Goal: Contribute content: Add original content to the website for others to see

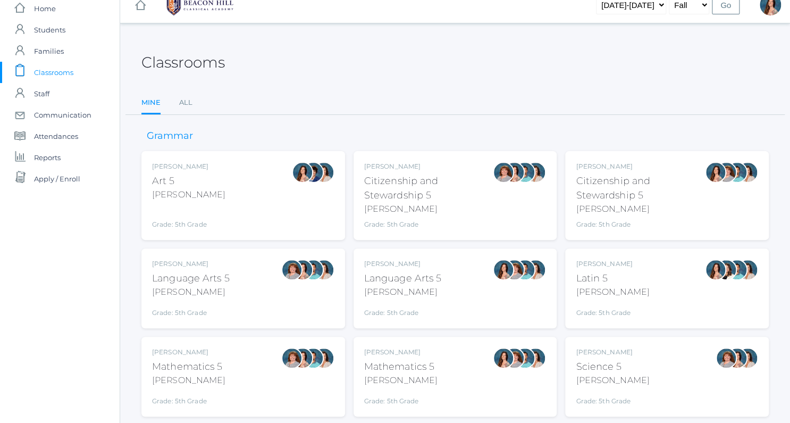
scroll to position [18, 0]
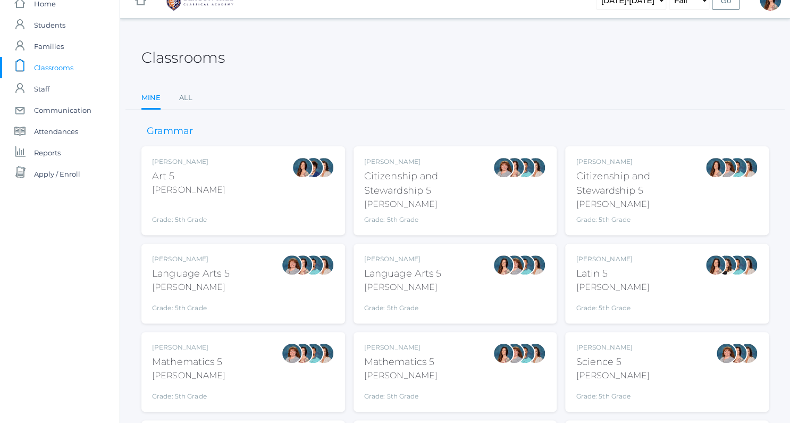
click at [406, 286] on div "Salazar" at bounding box center [403, 287] width 78 height 13
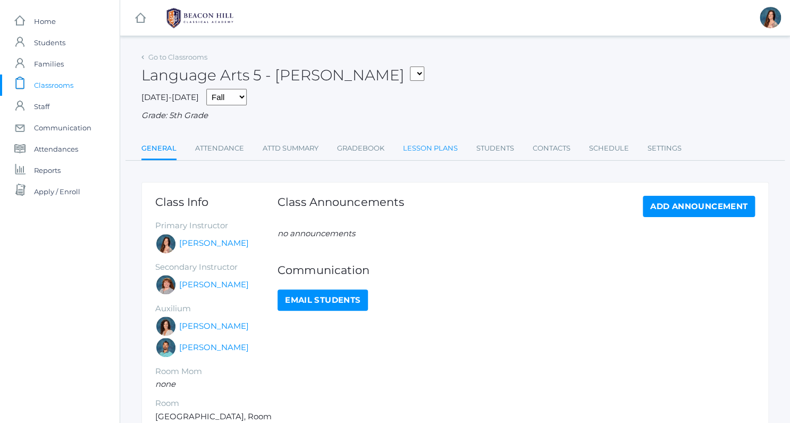
click at [423, 148] on link "Lesson Plans" at bounding box center [430, 148] width 55 height 21
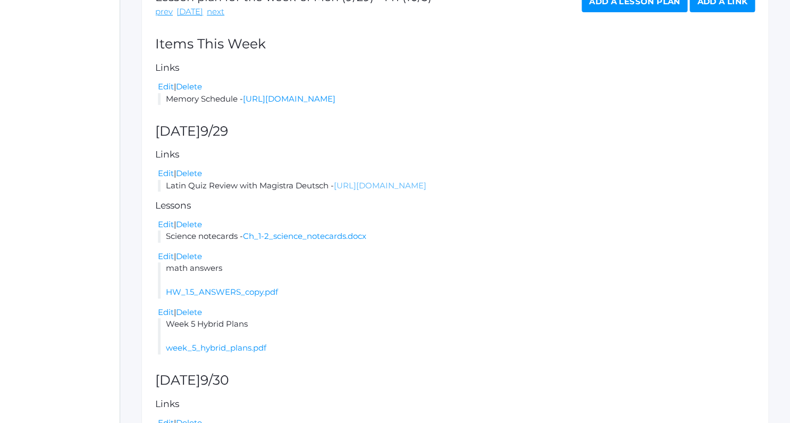
scroll to position [211, 0]
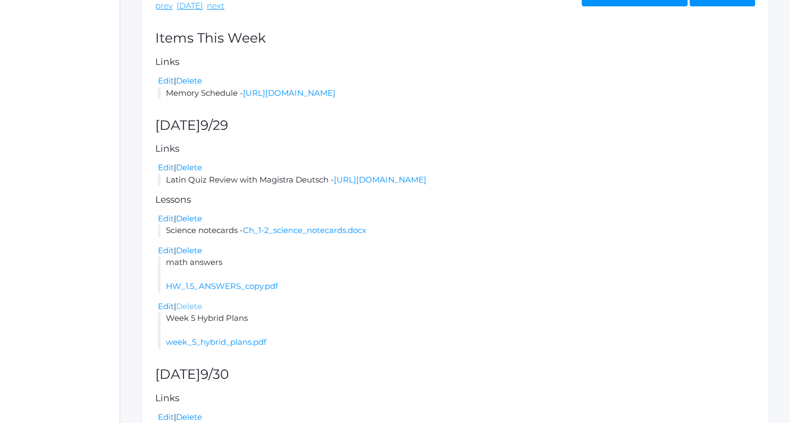
click at [199, 311] on link "Delete" at bounding box center [189, 306] width 26 height 10
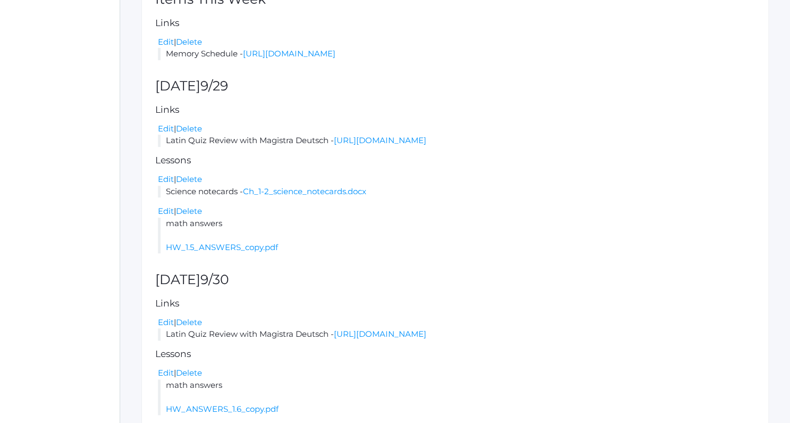
scroll to position [202, 0]
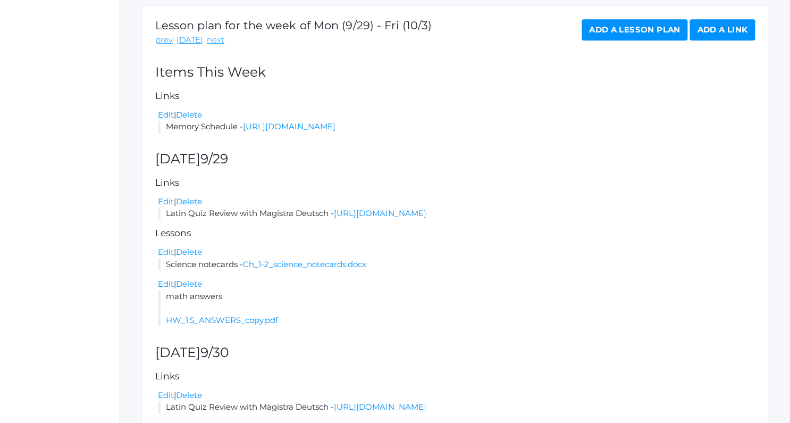
click at [591, 31] on link "Add a Lesson Plan" at bounding box center [635, 29] width 106 height 21
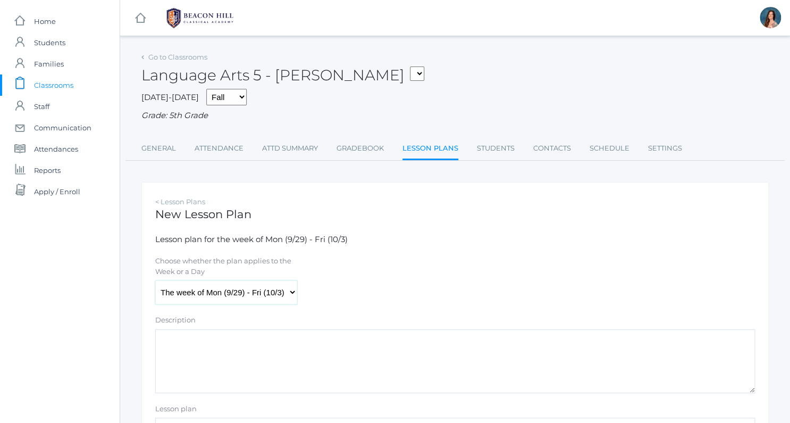
select select "2025-09-29"
click option "Monday (9/29)" at bounding box center [0, 0] width 0 height 0
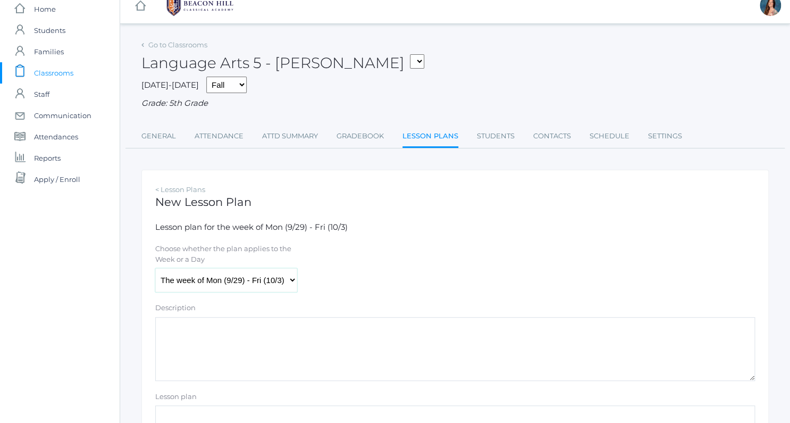
scroll to position [44, 0]
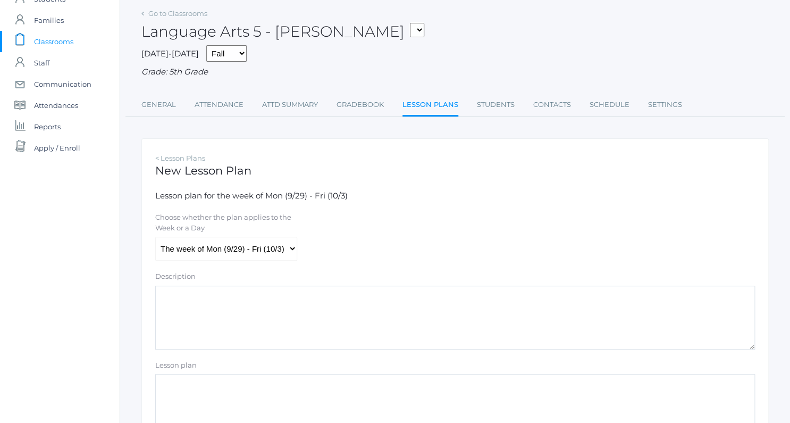
click at [171, 376] on textarea "Lesson plan" at bounding box center [455, 406] width 600 height 64
click at [161, 382] on textarea "Hybrid Plans" at bounding box center [455, 406] width 600 height 64
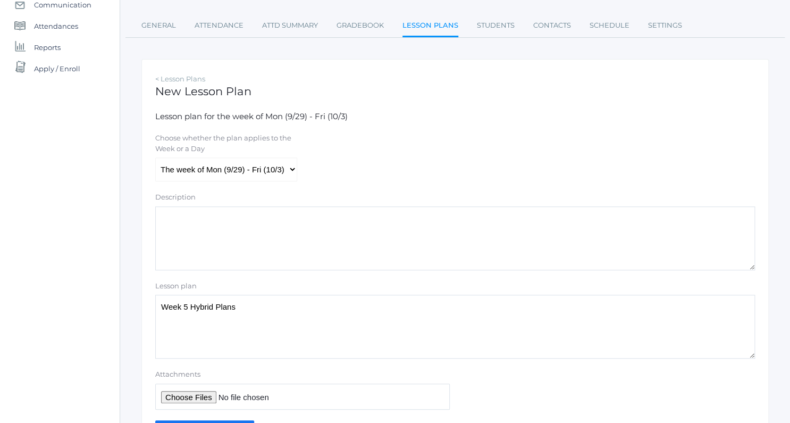
scroll to position [188, 0]
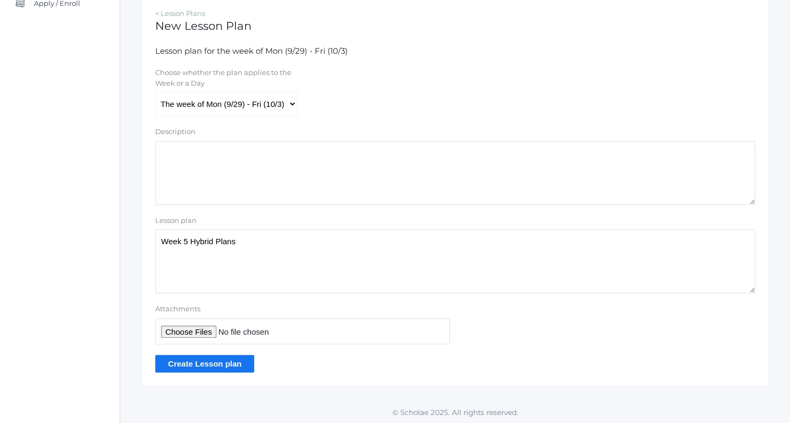
type textarea "Week 5 Hybrid Plans"
click at [186, 328] on input "Attachments" at bounding box center [302, 331] width 295 height 26
click at [188, 330] on input "Attachments" at bounding box center [302, 331] width 295 height 26
type input "C:\fakepath\week 5 hybrid plans.pdf"
click at [228, 363] on input "Create Lesson plan" at bounding box center [204, 364] width 99 height 18
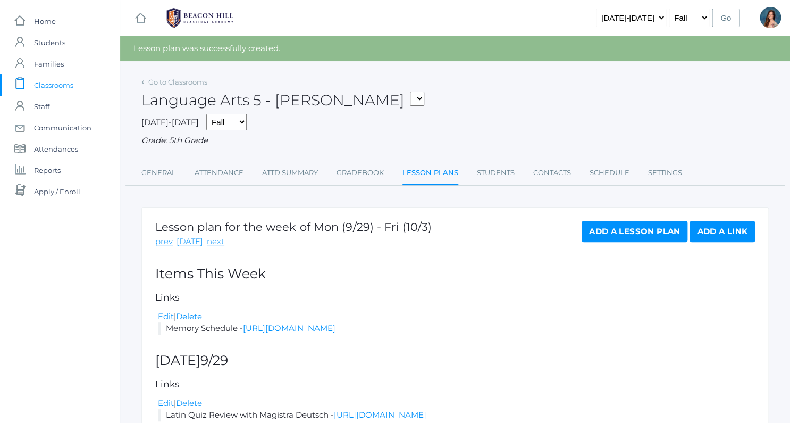
click at [410, 91] on select "05ART - Art 5 Salazar 05CITIZEN - Citizenship and Stewardship 5 Salazar 05CITIZ…" at bounding box center [417, 98] width 14 height 14
select select "1968"
click option "05LA - Language Arts 5 [PERSON_NAME]" at bounding box center [0, 0] width 0 height 0
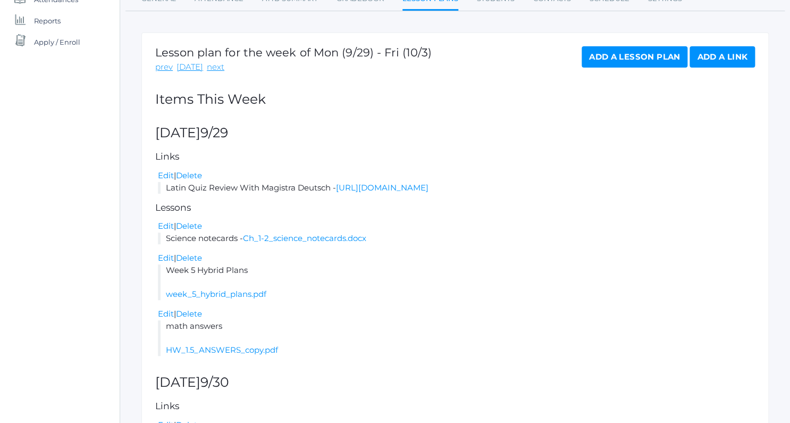
scroll to position [148, 0]
click at [194, 257] on link "Delete" at bounding box center [189, 259] width 26 height 10
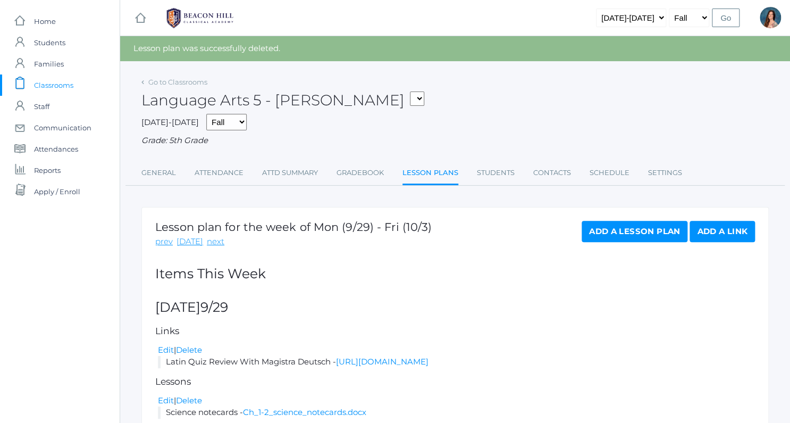
click at [604, 227] on link "Add a Lesson Plan" at bounding box center [635, 231] width 106 height 21
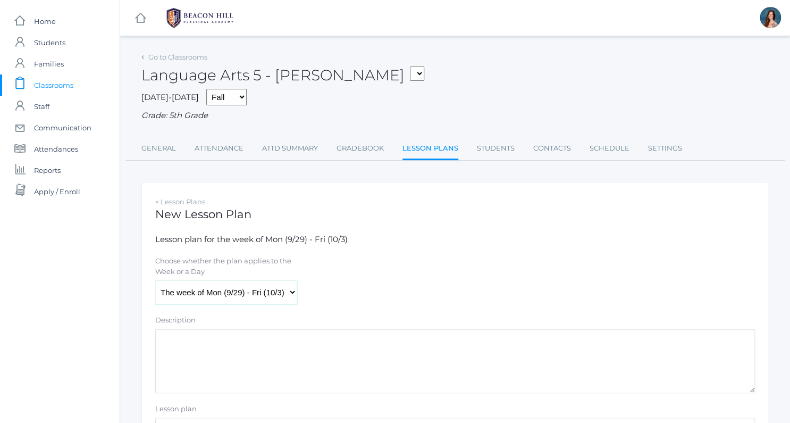
select select "2025-09-29"
click option "Monday (9/29)" at bounding box center [0, 0] width 0 height 0
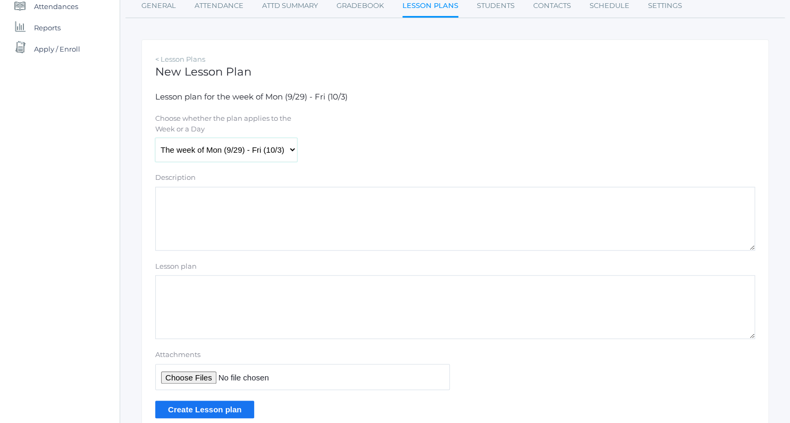
scroll to position [176, 0]
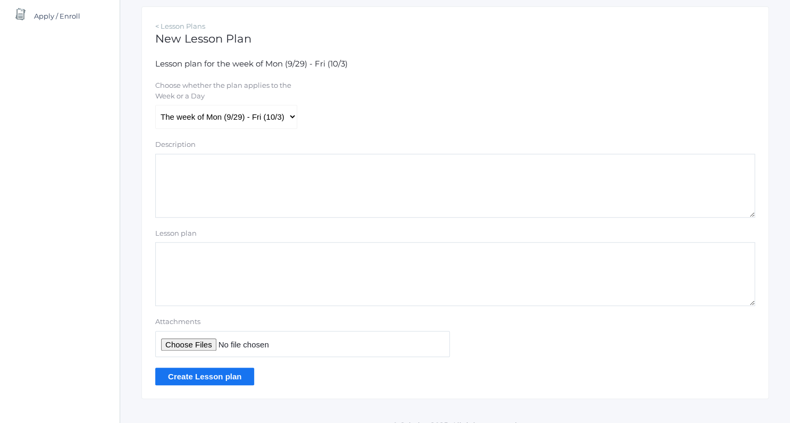
click at [180, 253] on textarea "Lesson plan" at bounding box center [455, 274] width 600 height 64
type textarea "week 5 hybrid plans"
click at [163, 347] on input "Attachments" at bounding box center [302, 344] width 295 height 26
type input "C:\fakepath\week 5 hybrid plans.pdf"
click at [209, 377] on input "Create Lesson plan" at bounding box center [204, 377] width 99 height 18
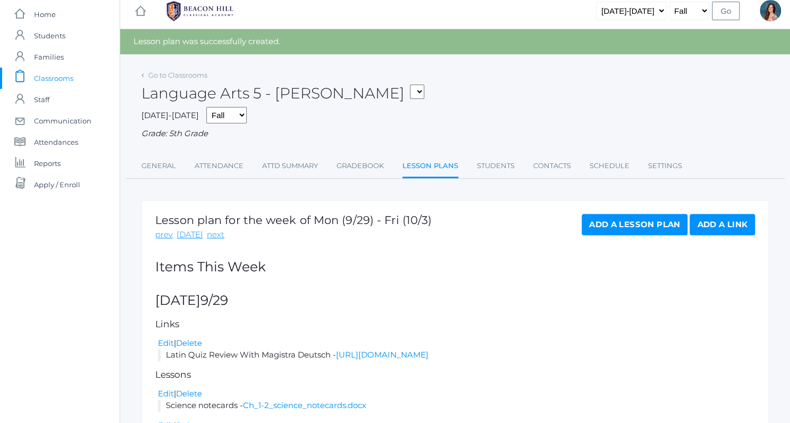
scroll to position [6, 0]
